Goal: Task Accomplishment & Management: Complete application form

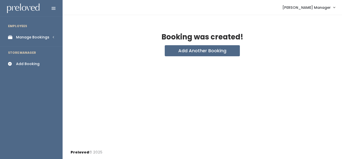
click at [21, 36] on div "Manage Bookings" at bounding box center [32, 37] width 33 height 5
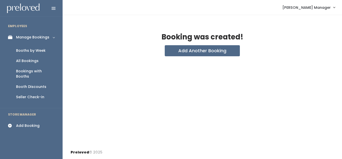
click at [31, 50] on div "Booths by Week" at bounding box center [31, 50] width 30 height 5
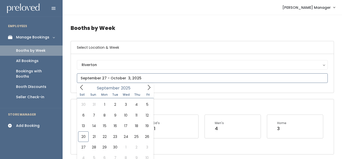
click at [103, 80] on input "text" at bounding box center [202, 78] width 251 height 10
type input "September 27 to October 3"
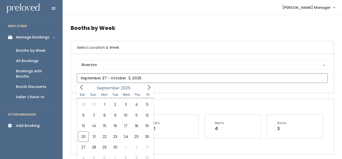
click at [97, 81] on input "text" at bounding box center [202, 78] width 251 height 10
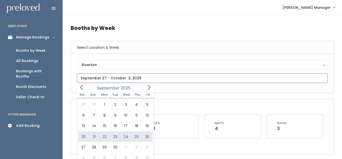
type input "September 20 to September 26"
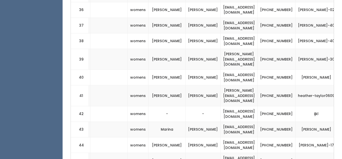
scroll to position [0, 152]
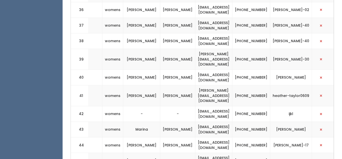
click at [232, 106] on td "wvaroz@jgmail.com" at bounding box center [213, 114] width 37 height 16
click at [211, 106] on td "wvaroz@jgmail.com" at bounding box center [213, 114] width 37 height 16
click at [322, 112] on span "button" at bounding box center [321, 113] width 2 height 3
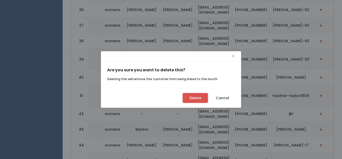
click at [187, 102] on button "Delete" at bounding box center [195, 98] width 25 height 10
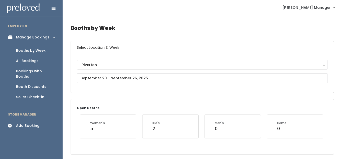
click at [24, 123] on div "Add Booking" at bounding box center [28, 125] width 24 height 5
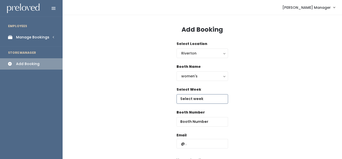
click at [197, 98] on input "text" at bounding box center [203, 99] width 52 height 10
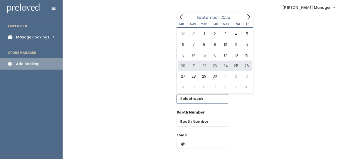
type input "[DATE] to [DATE]"
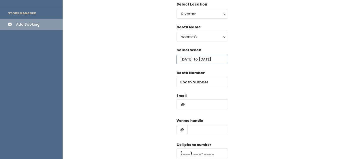
scroll to position [40, 0]
click at [193, 79] on input "number" at bounding box center [203, 82] width 52 height 10
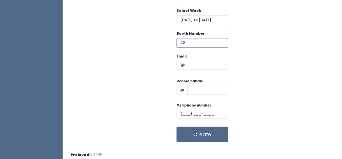
scroll to position [81, 0]
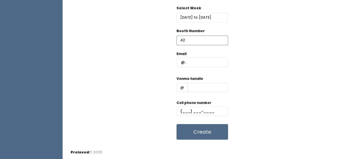
type input "42"
click at [193, 61] on input "text" at bounding box center [203, 62] width 52 height 10
click at [191, 61] on input "wvar" at bounding box center [203, 62] width 52 height 10
type input "o"
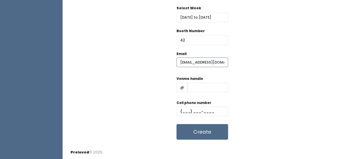
type input "wvaroz@gmail.com"
click at [198, 85] on input "text" at bounding box center [208, 87] width 41 height 10
type input "flashmc"
click at [188, 109] on input "text" at bounding box center [203, 111] width 52 height 10
type input "(801) 808-2257"
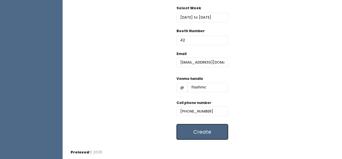
click at [202, 137] on button "Create" at bounding box center [203, 132] width 52 height 16
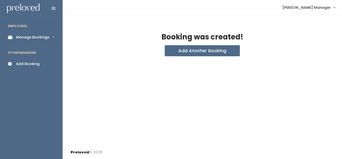
click at [26, 39] on div "Manage Bookings" at bounding box center [32, 37] width 33 height 5
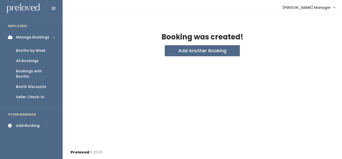
click at [35, 37] on div "Manage Bookings" at bounding box center [32, 37] width 33 height 5
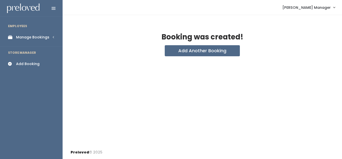
click at [35, 38] on div "Manage Bookings" at bounding box center [32, 37] width 33 height 5
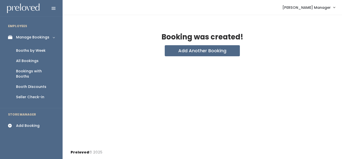
click at [27, 49] on div "Booths by Week" at bounding box center [31, 50] width 30 height 5
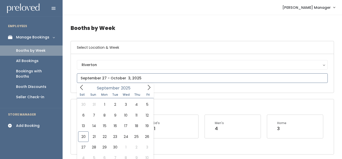
click at [99, 78] on input "text" at bounding box center [202, 78] width 251 height 10
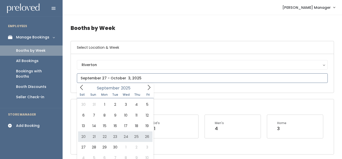
type input "September 20 to September 26"
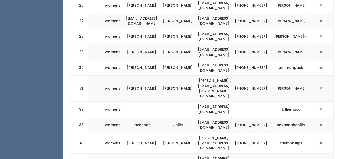
scroll to position [636, 0]
